Goal: Information Seeking & Learning: Find specific fact

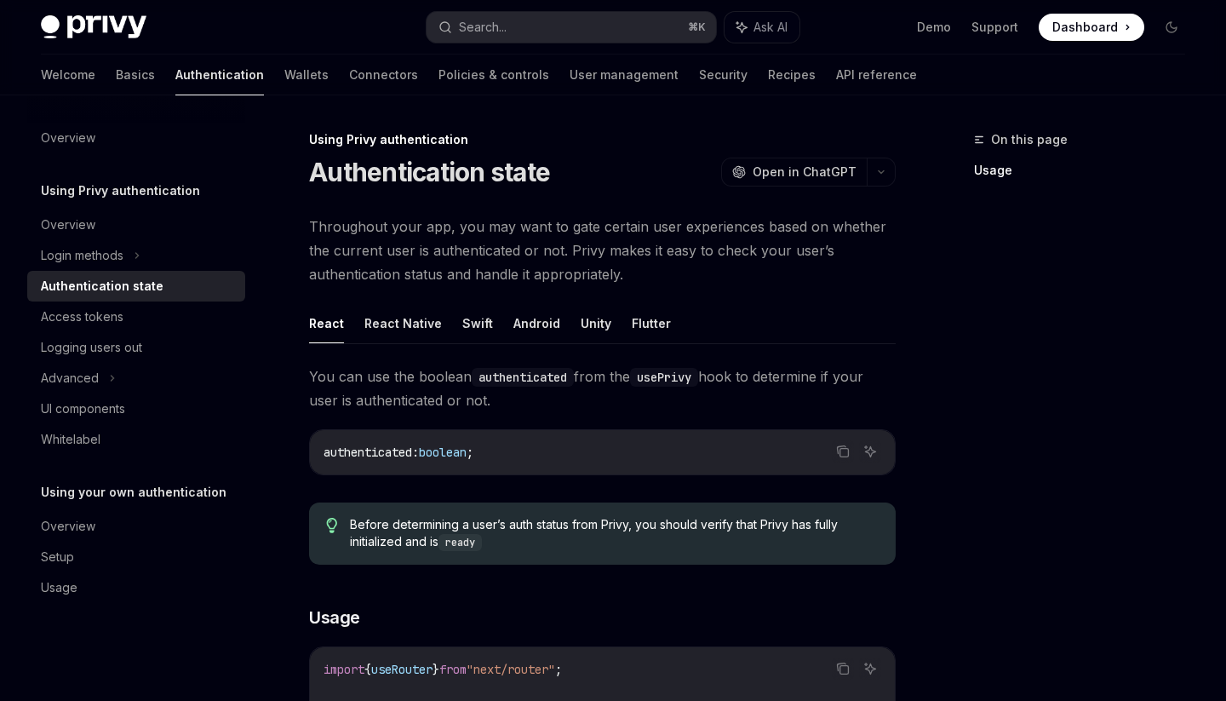
click at [648, 276] on span "Throughout your app, you may want to gate certain user experiences based on whe…" at bounding box center [602, 251] width 587 height 72
type textarea "*"
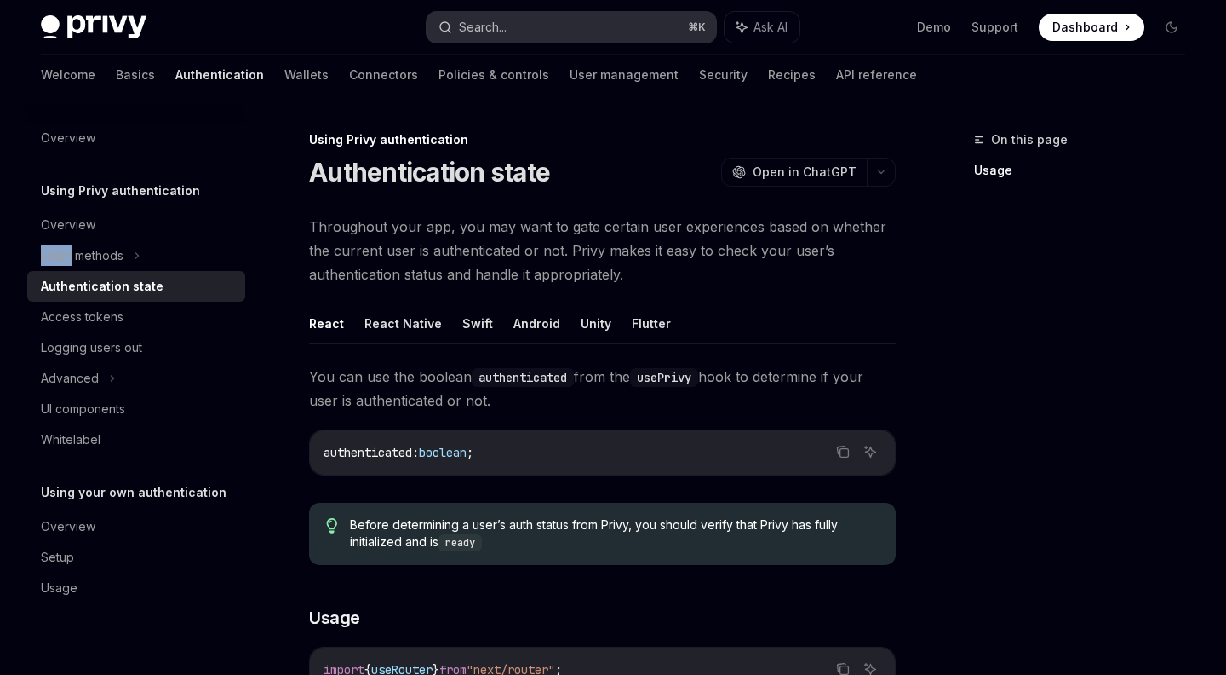
click at [571, 20] on button "Search... ⌘ K" at bounding box center [571, 27] width 289 height 31
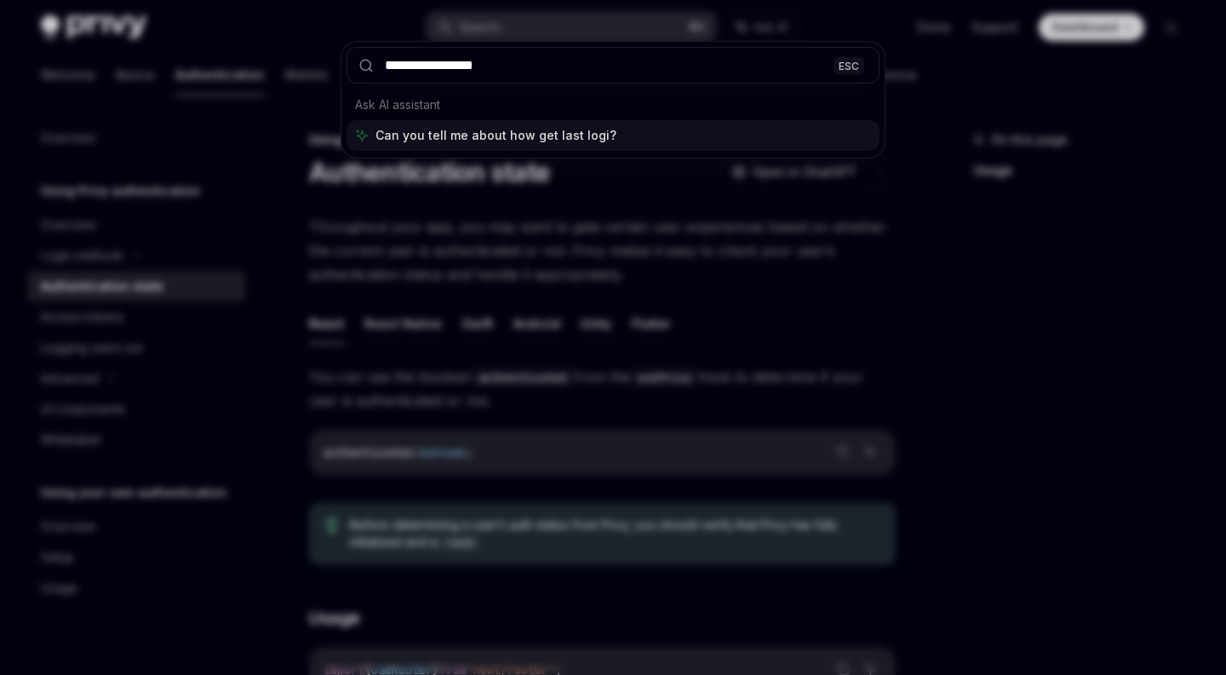
type input "**********"
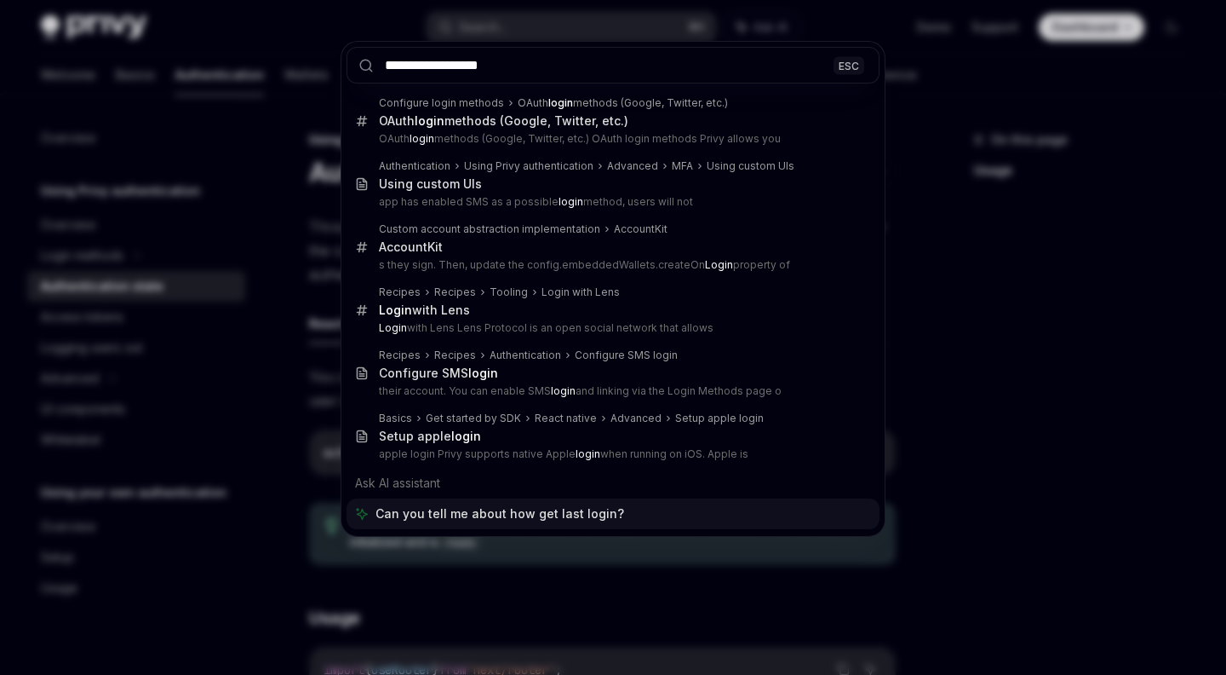
type textarea "*"
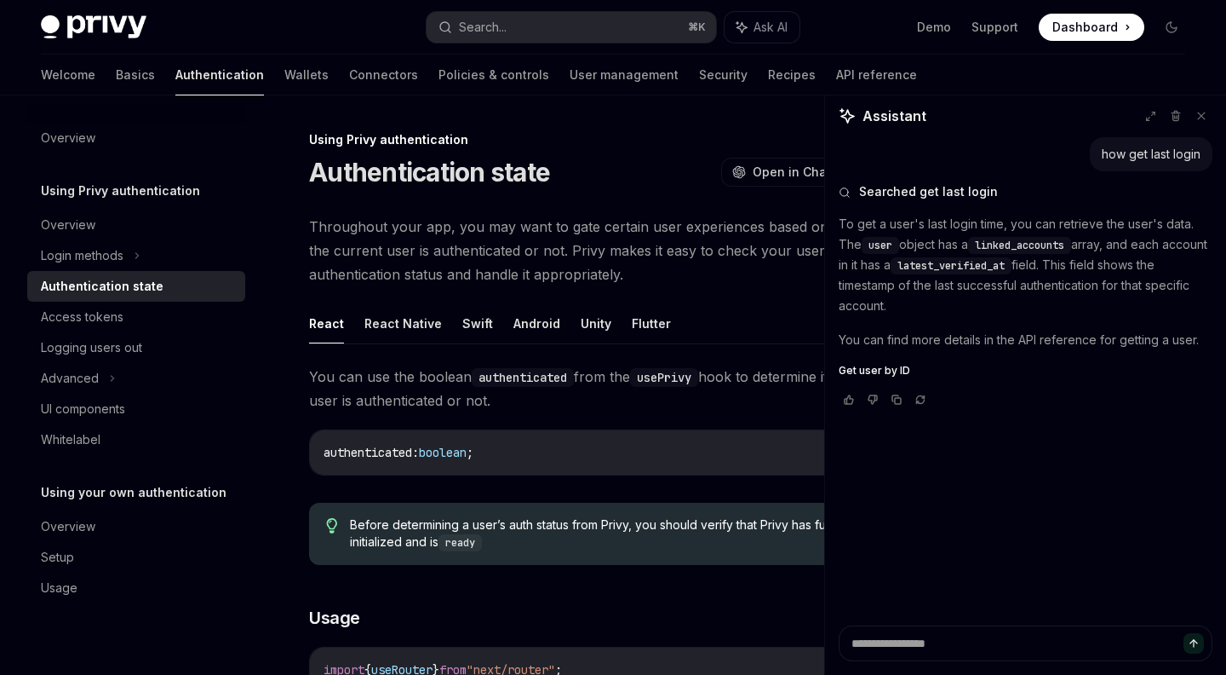
type textarea "*"
click at [899, 520] on div "how get last login Searched get last login To get a user's last login time, you…" at bounding box center [1025, 381] width 401 height 488
click at [1005, 267] on span "latest_verified_at" at bounding box center [951, 266] width 107 height 14
copy span "latest_verified_at"
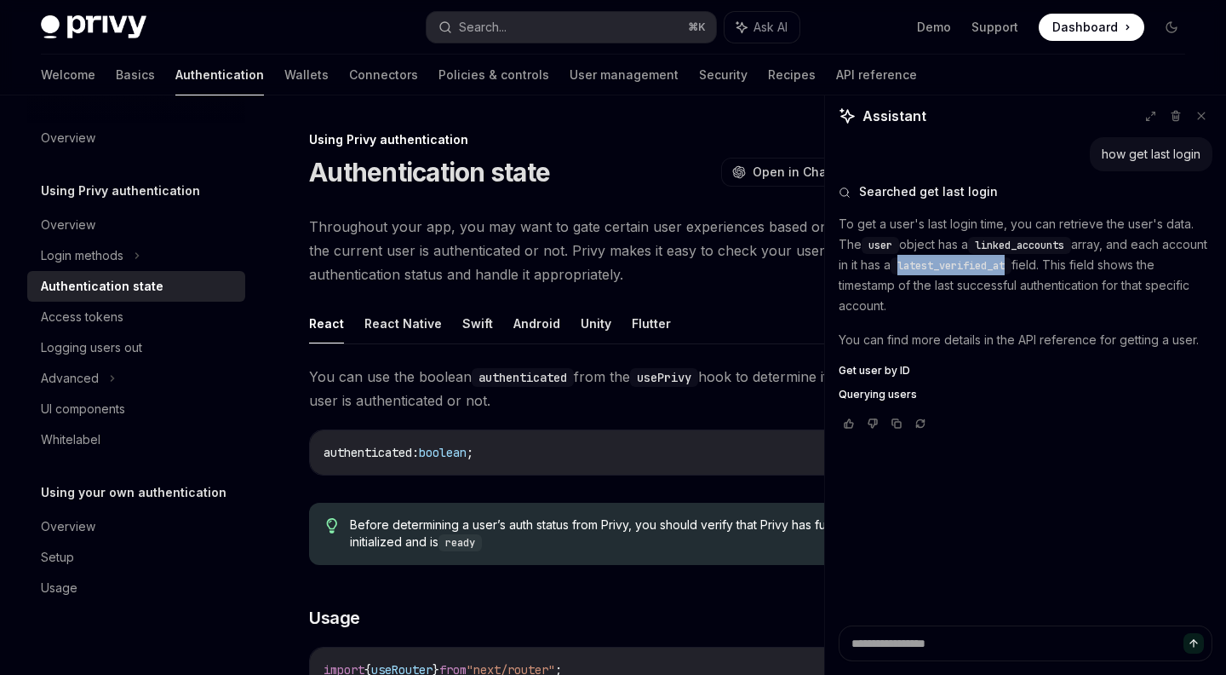
drag, startPoint x: 1026, startPoint y: 300, endPoint x: 869, endPoint y: 238, distance: 169.1
click at [869, 238] on p "To get a user's last login time, you can retrieve the user's data. The user obj…" at bounding box center [1026, 265] width 374 height 102
click at [895, 256] on p "To get a user's last login time, you can retrieve the user's data. The user obj…" at bounding box center [1026, 265] width 374 height 102
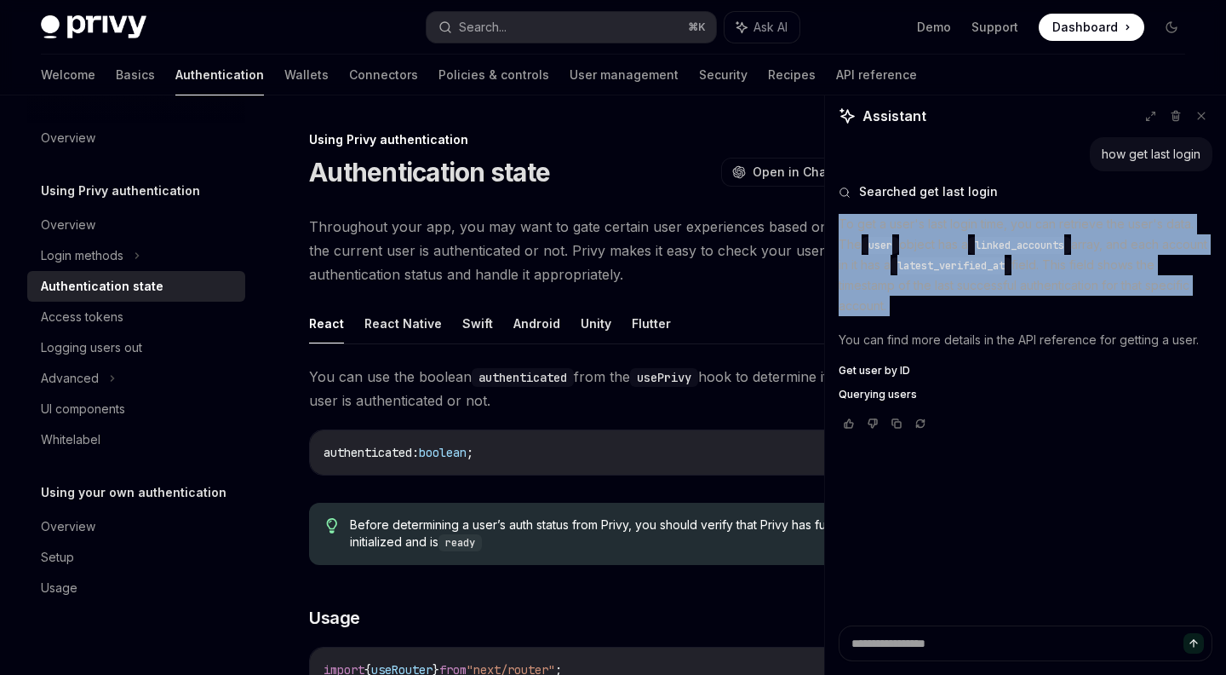
click at [895, 256] on p "To get a user's last login time, you can retrieve the user's data. The user obj…" at bounding box center [1026, 265] width 374 height 102
click at [933, 285] on p "To get a user's last login time, you can retrieve the user's data. The user obj…" at bounding box center [1026, 265] width 374 height 102
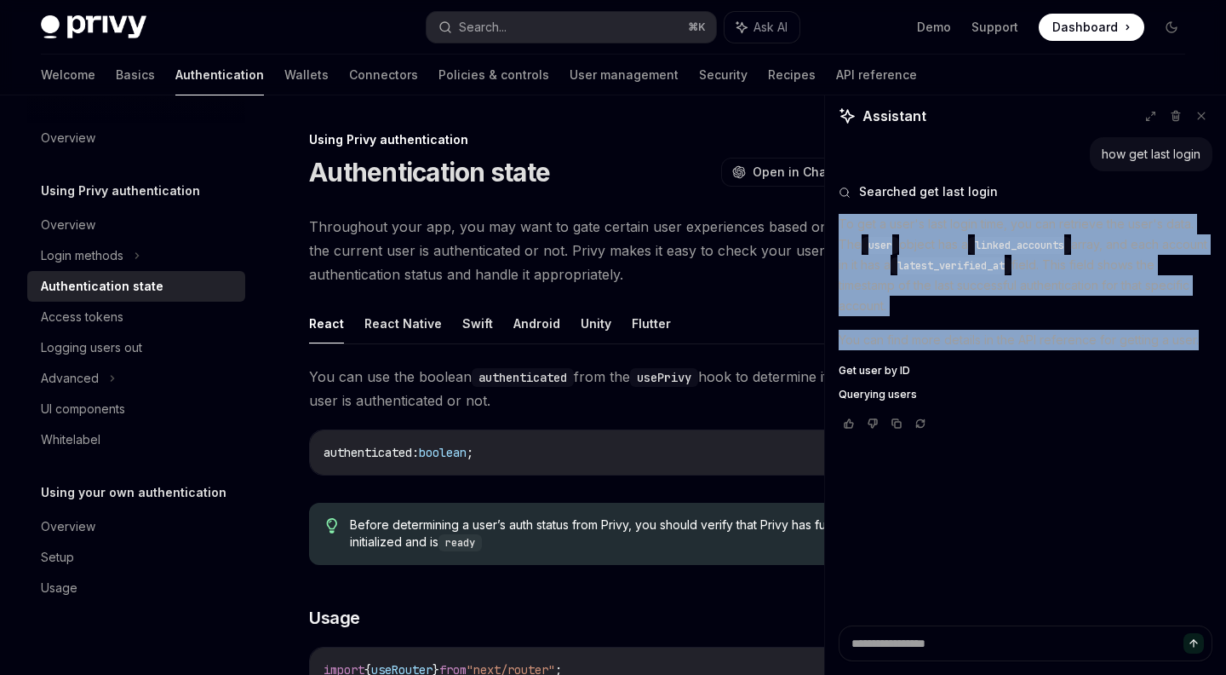
drag, startPoint x: 841, startPoint y: 219, endPoint x: 1214, endPoint y: 340, distance: 391.3
click at [1214, 340] on div "how get last login Searched get last login To get a user's last login time, you…" at bounding box center [1025, 381] width 401 height 488
copy div "To get a user's last login time, you can retrieve the user's data. The user obj…"
